Goal: Find specific page/section: Find specific page/section

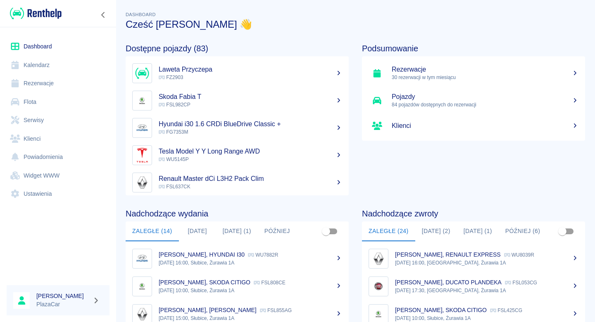
click at [54, 107] on link "Flota" at bounding box center [58, 102] width 103 height 19
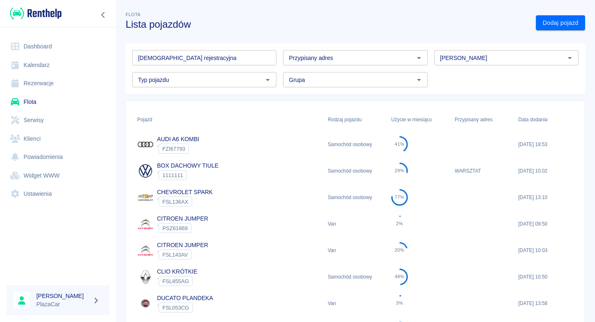
click at [164, 56] on div "[DEMOGRAPHIC_DATA] rejestracyjna Tablica rejestracyjna" at bounding box center [204, 57] width 144 height 15
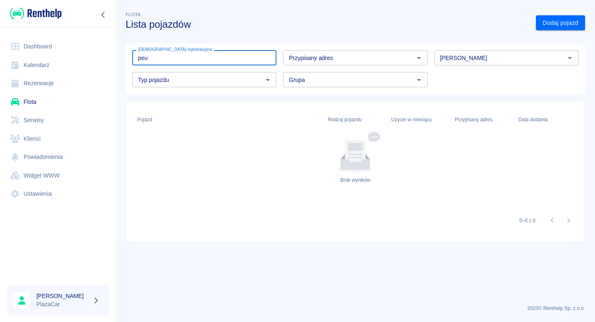
type input "peu"
click at [86, 126] on link "Serwisy" at bounding box center [58, 120] width 103 height 19
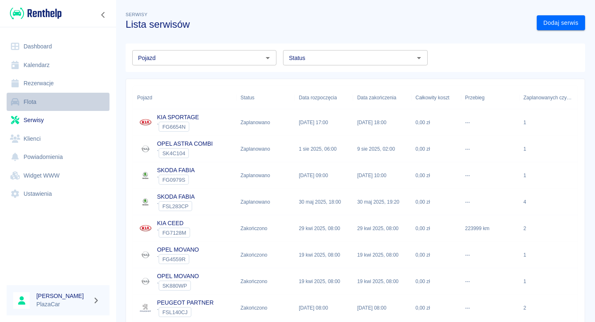
click at [75, 100] on link "Flota" at bounding box center [58, 102] width 103 height 19
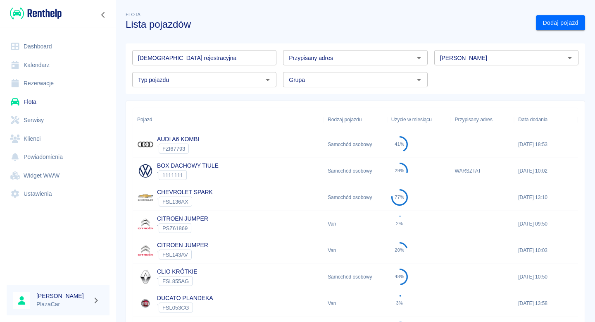
click at [445, 60] on input "[PERSON_NAME]" at bounding box center [500, 57] width 126 height 10
click at [455, 71] on li "Peugeot" at bounding box center [506, 76] width 144 height 14
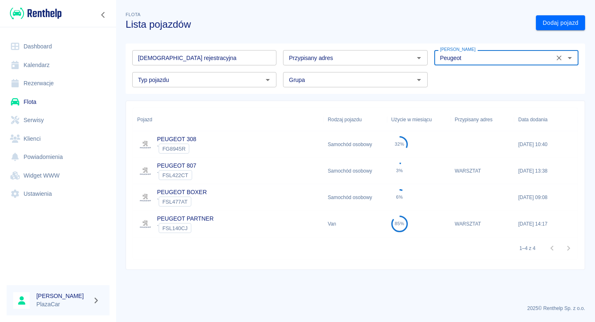
type input "Peugeot"
click at [210, 136] on div "PEUGEOT 308 ` FG8945R" at bounding box center [228, 144] width 191 height 26
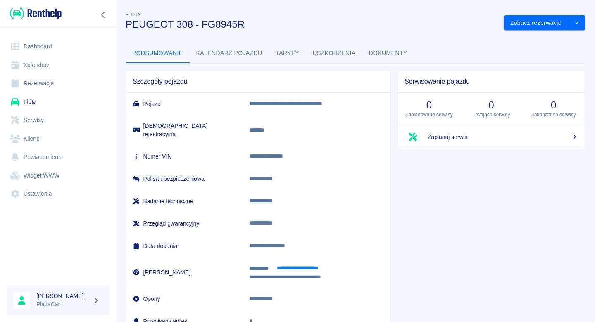
click at [421, 56] on div "Podsumowanie Kalendarz pojazdu Taryfy Uszkodzenia Dokumenty" at bounding box center [356, 53] width 460 height 20
click at [397, 55] on button "Dokumenty" at bounding box center [388, 53] width 52 height 20
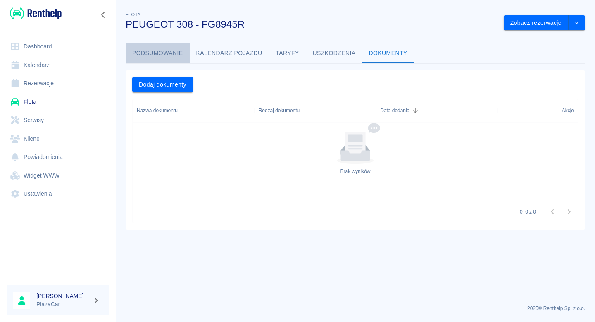
click at [169, 56] on button "Podsumowanie" at bounding box center [158, 53] width 64 height 20
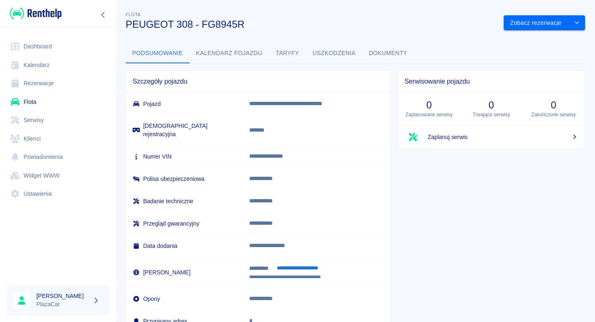
scroll to position [27, 0]
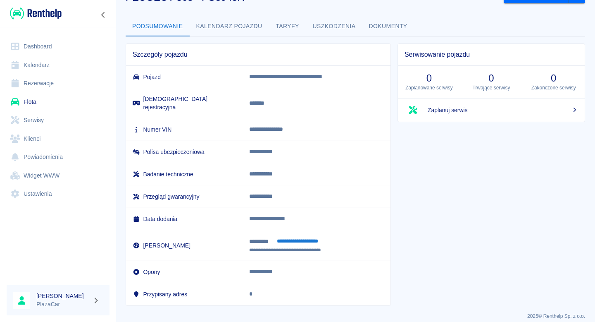
click at [54, 94] on link "Flota" at bounding box center [58, 102] width 103 height 19
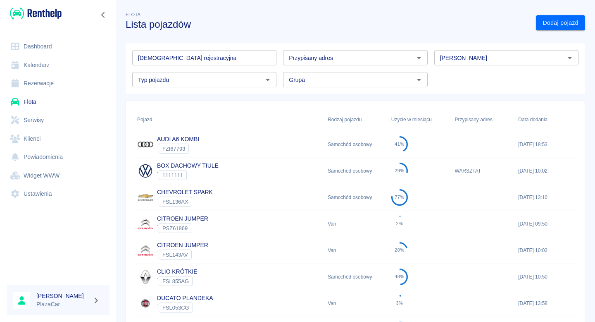
click at [59, 86] on link "Rezerwacje" at bounding box center [58, 83] width 103 height 19
